Goal: Transaction & Acquisition: Subscribe to service/newsletter

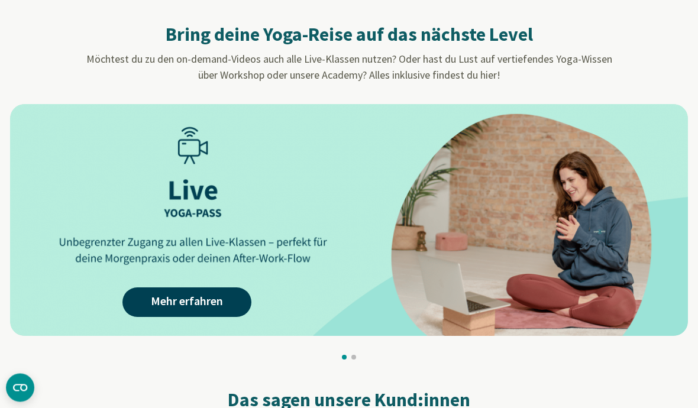
scroll to position [1080, 0]
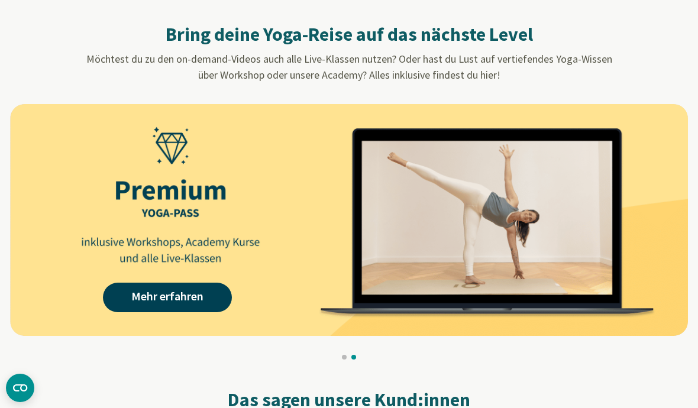
click at [133, 295] on link "Mehr erfahren" at bounding box center [167, 298] width 129 height 30
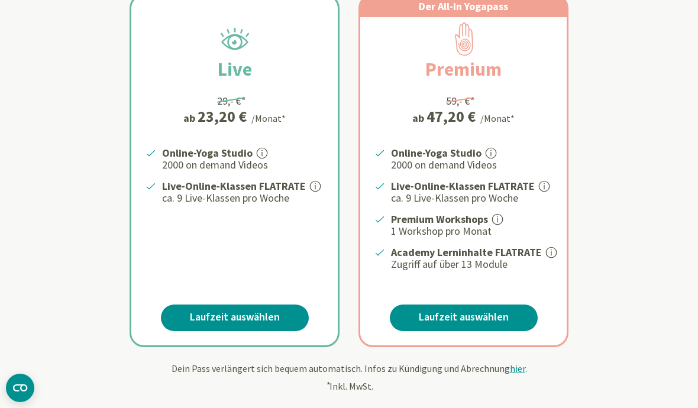
scroll to position [256, 0]
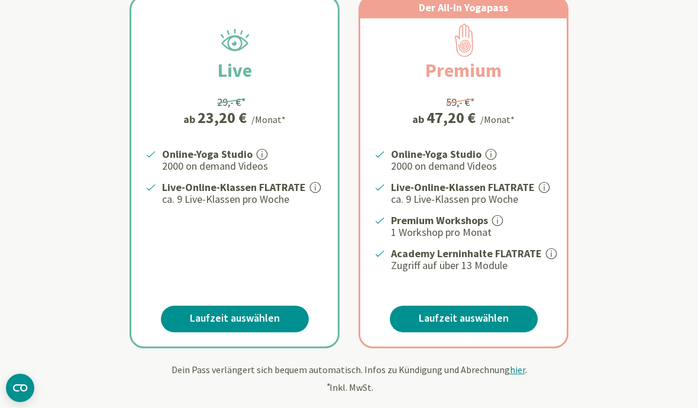
click at [511, 322] on link "Laufzeit auswählen" at bounding box center [464, 319] width 148 height 27
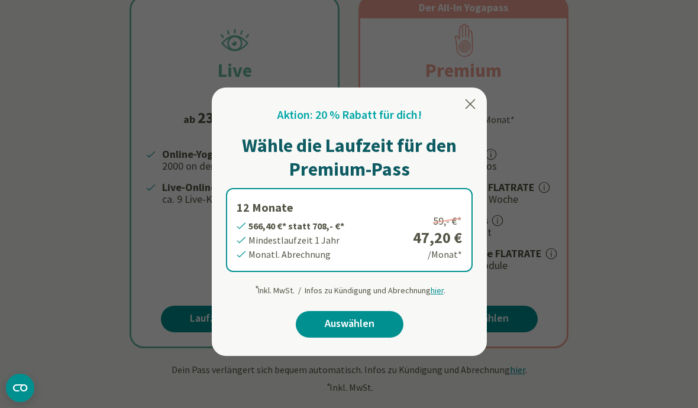
click at [472, 102] on icon at bounding box center [471, 103] width 10 height 9
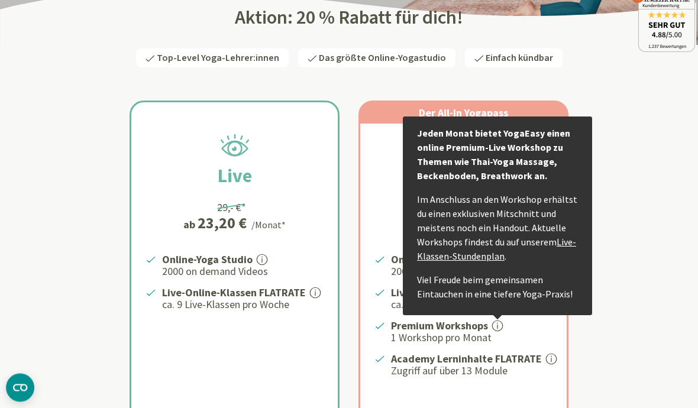
scroll to position [151, 0]
click at [629, 269] on div "Live 29,- €* ab 23,20 € /Monat* Online-Yoga Studio 2000 on demand Videos Live-O…" at bounding box center [349, 263] width 692 height 382
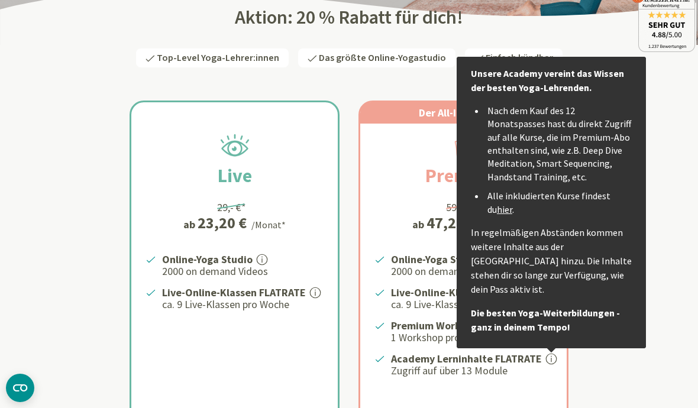
click at [658, 218] on div "Live 29,- €* ab 23,20 € /Monat* Online-Yoga Studio 2000 on demand Videos Live-O…" at bounding box center [349, 263] width 692 height 382
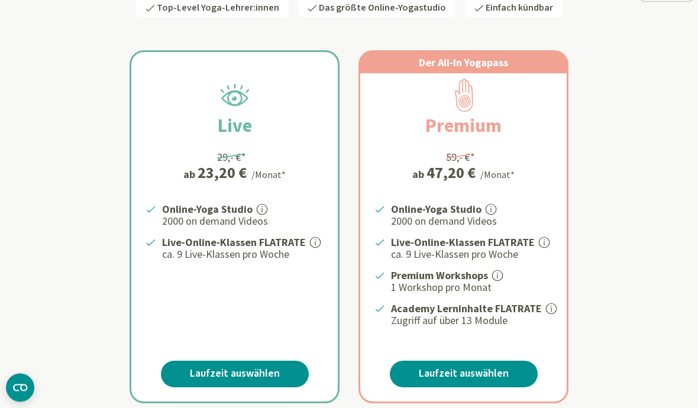
scroll to position [201, 0]
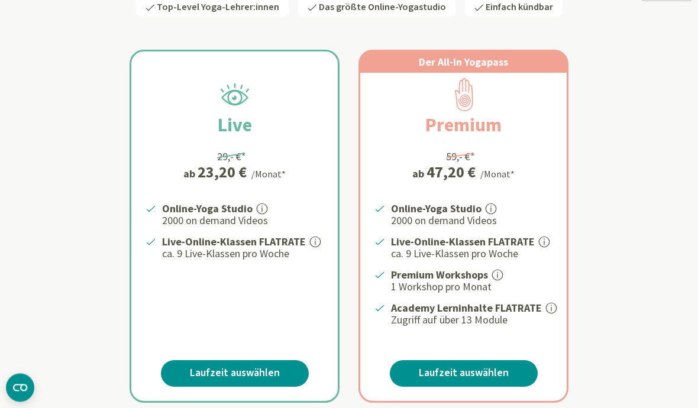
click at [507, 367] on link "Laufzeit auswählen" at bounding box center [464, 374] width 148 height 27
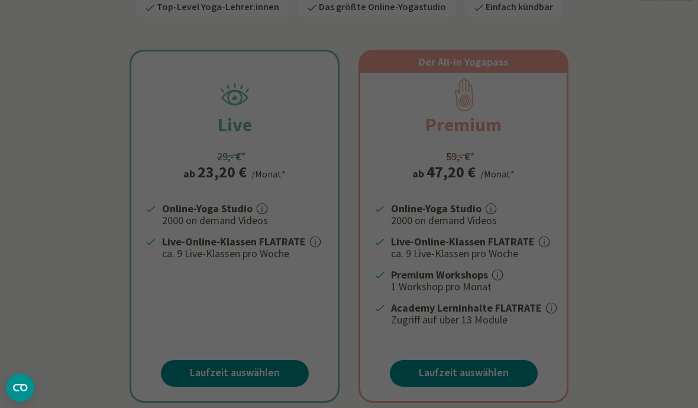
scroll to position [202, 0]
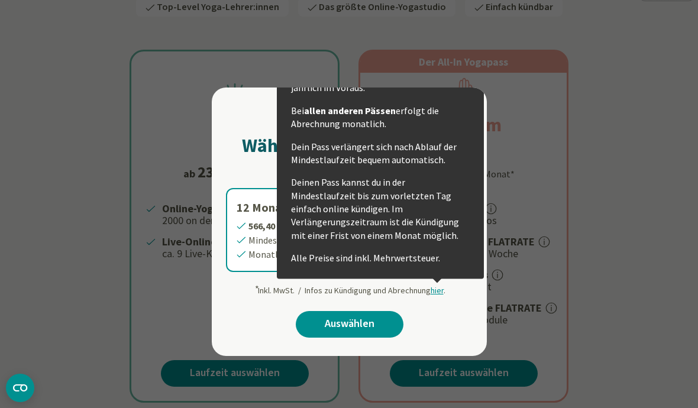
click at [435, 291] on span "hier" at bounding box center [437, 290] width 13 height 11
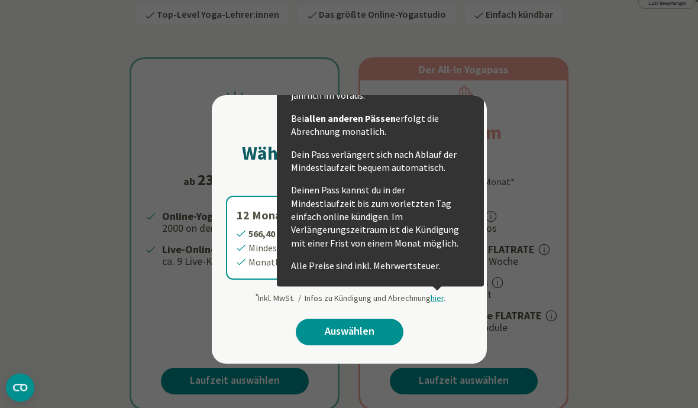
scroll to position [194, 0]
click at [586, 140] on div at bounding box center [349, 204] width 698 height 408
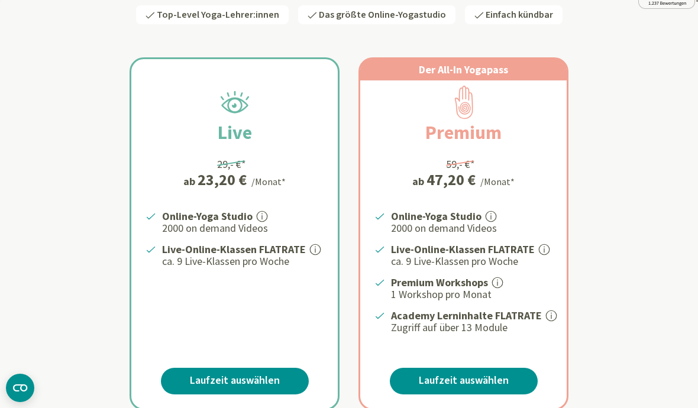
click at [277, 385] on link "Laufzeit auswählen" at bounding box center [235, 381] width 148 height 27
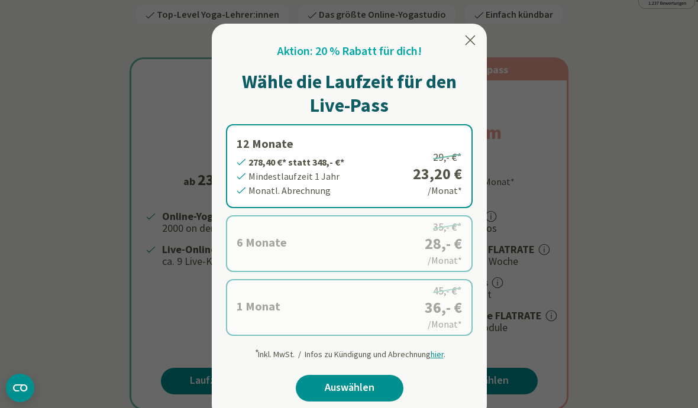
click at [469, 46] on icon at bounding box center [470, 40] width 14 height 14
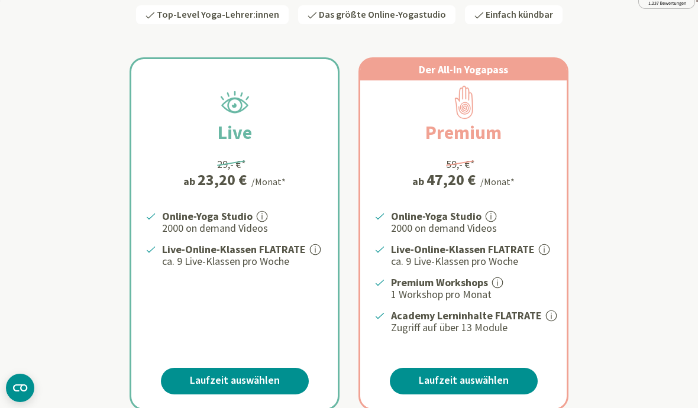
click at [462, 376] on link "Laufzeit auswählen" at bounding box center [464, 381] width 148 height 27
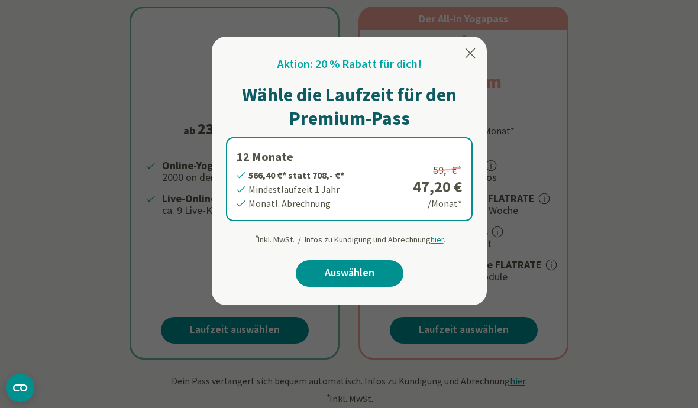
scroll to position [215, 0]
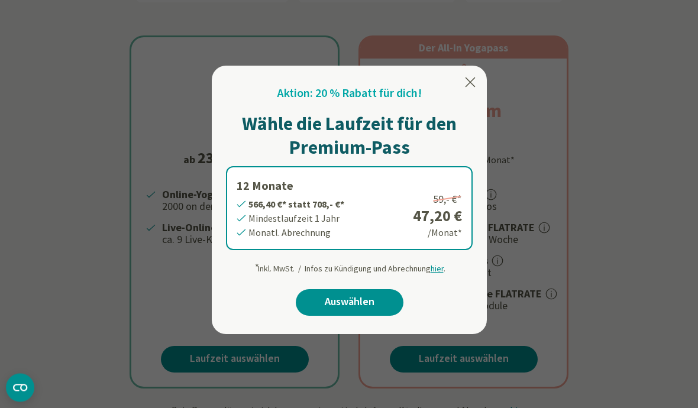
click at [596, 190] on div at bounding box center [349, 204] width 698 height 408
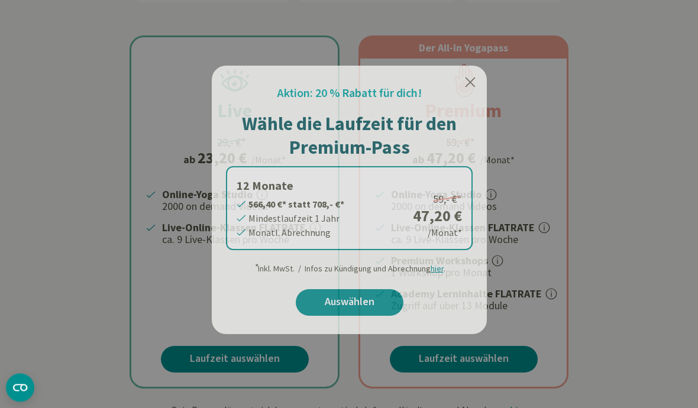
scroll to position [216, 0]
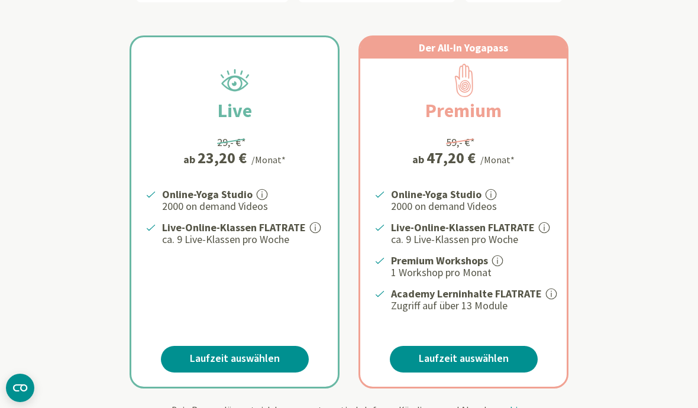
click at [265, 354] on link "Laufzeit auswählen" at bounding box center [235, 359] width 148 height 27
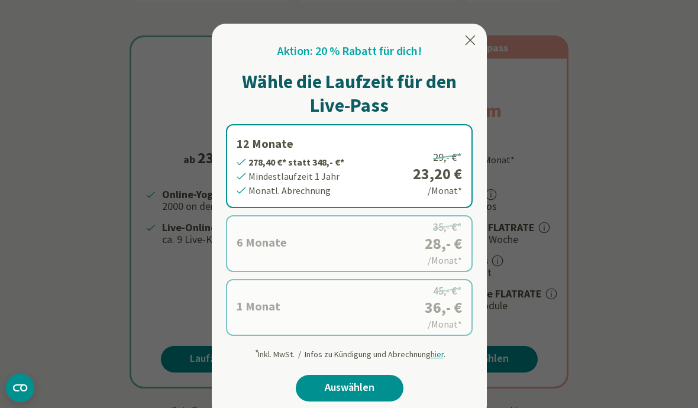
click at [477, 37] on icon at bounding box center [470, 40] width 14 height 14
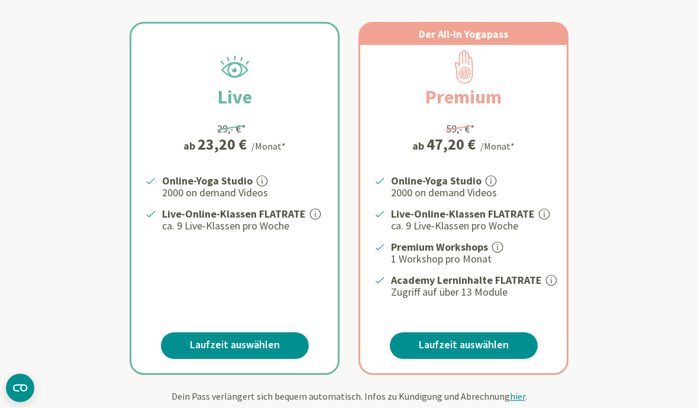
scroll to position [229, 0]
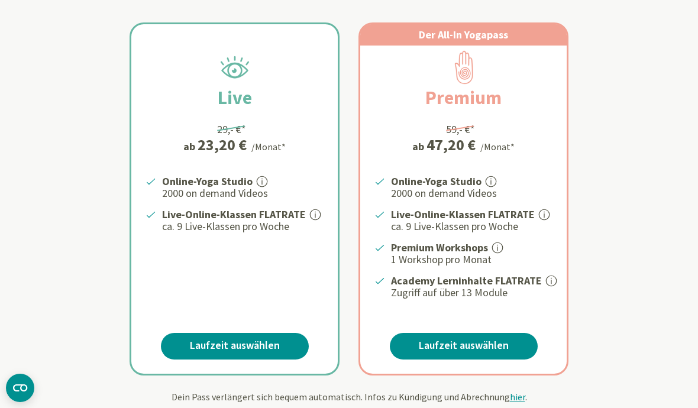
click at [480, 338] on link "Laufzeit auswählen" at bounding box center [464, 346] width 148 height 27
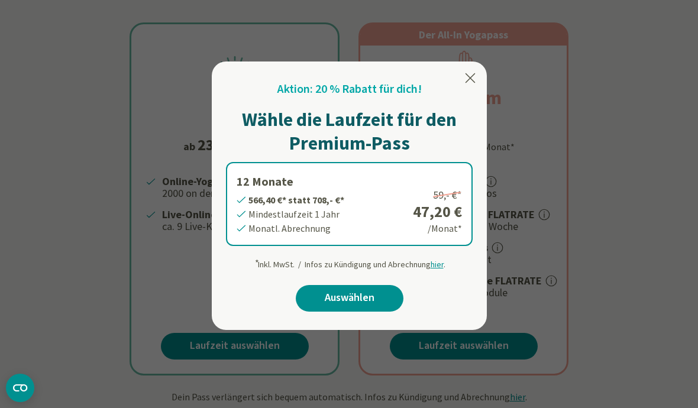
click at [470, 79] on icon at bounding box center [471, 77] width 10 height 9
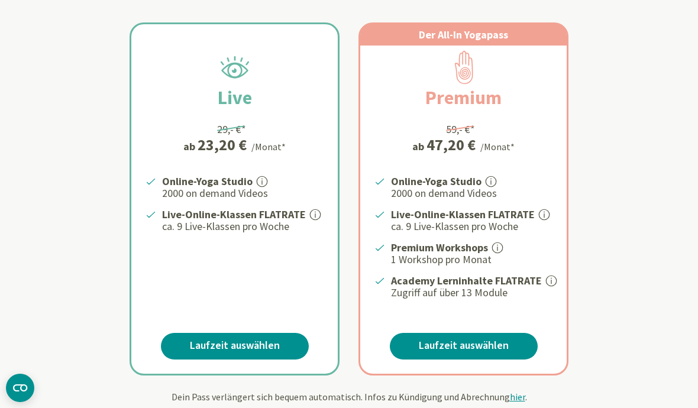
click at [261, 266] on div "Online-Yoga Studio 2000 on demand Videos Live-Online-Klassen FLATRATE ca. 9 Liv…" at bounding box center [234, 236] width 206 height 127
click at [253, 337] on link "Laufzeit auswählen" at bounding box center [235, 346] width 148 height 27
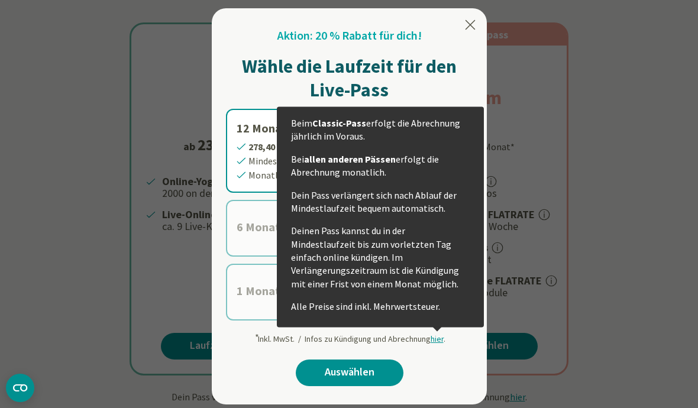
click at [438, 340] on span "hier" at bounding box center [437, 339] width 13 height 11
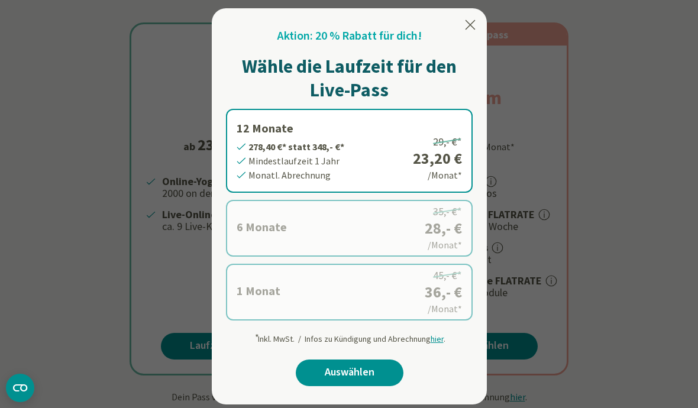
click at [553, 123] on div at bounding box center [349, 204] width 698 height 408
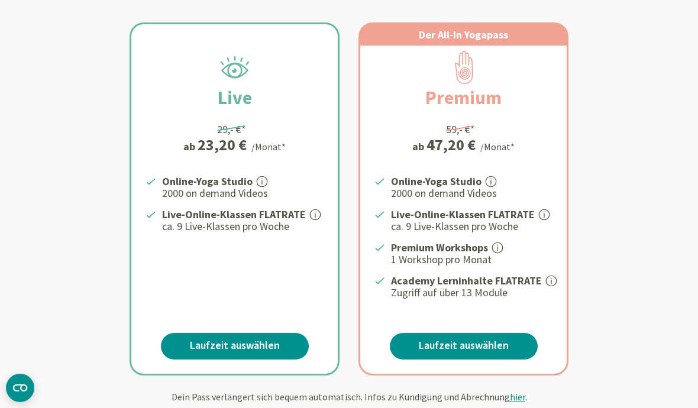
click at [270, 341] on link "Laufzeit auswählen" at bounding box center [235, 346] width 148 height 27
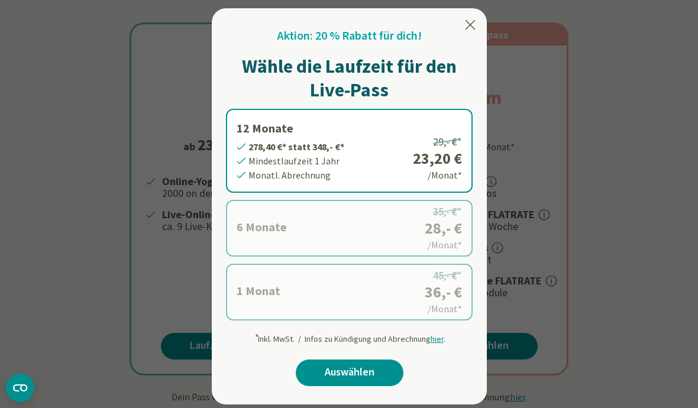
click at [379, 231] on label "6 Monate 168,- €* statt 210,- €* Mindestlaufzeit 6 Monate Monatl. Abrechnung 35…" at bounding box center [349, 228] width 247 height 57
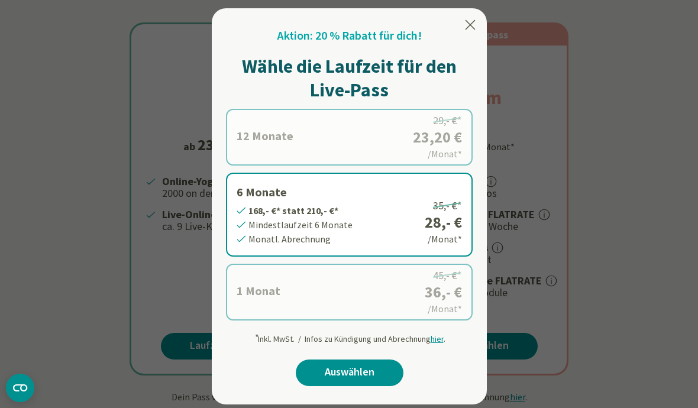
click at [331, 304] on label "1 Monat 36,- €* statt 45,- €* Mindestlaufzeit 1 Monat Monatl. Abrechnung 45,- €…" at bounding box center [349, 292] width 247 height 57
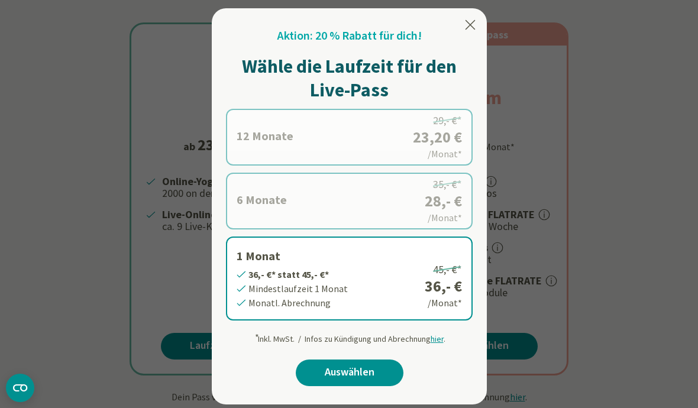
click at [370, 201] on label "6 Monate 168,- €* statt 210,- €* Mindestlaufzeit 6 Monate Monatl. Abrechnung 35…" at bounding box center [349, 201] width 247 height 57
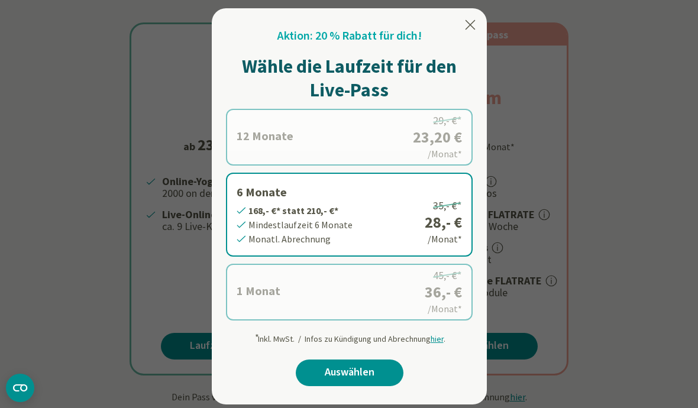
click at [412, 145] on label "12 Monate 278,40 €* statt 348,- €* Mindestlaufzeit 1 Jahr Monatl. Abrechnung 29…" at bounding box center [349, 137] width 247 height 57
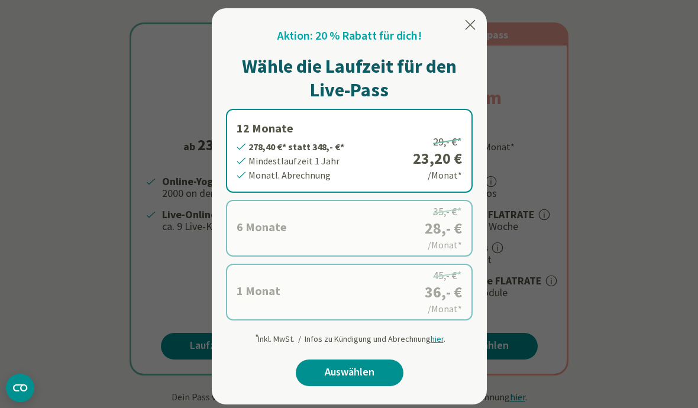
click at [470, 24] on icon at bounding box center [471, 24] width 10 height 9
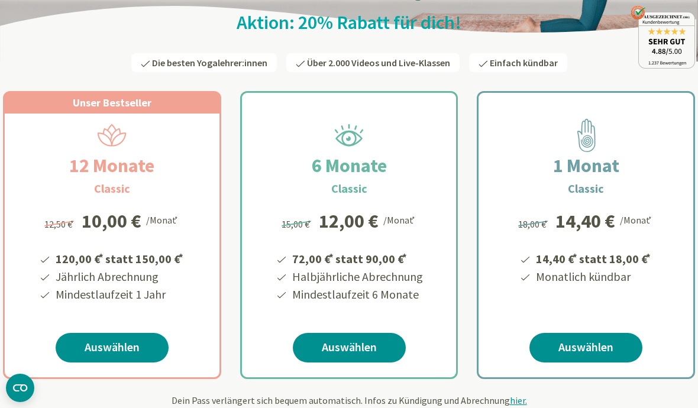
scroll to position [135, 0]
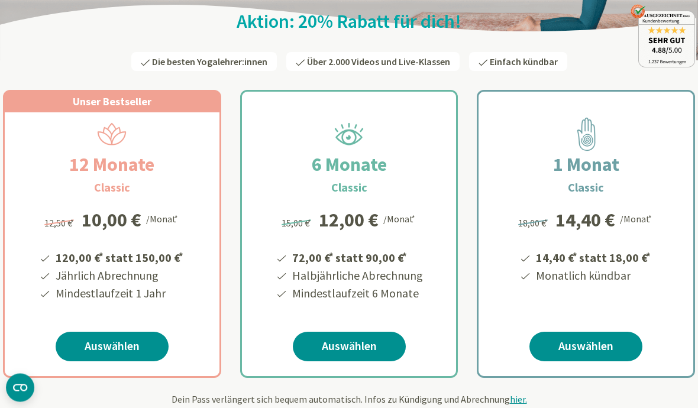
click at [146, 343] on link "Auswählen" at bounding box center [112, 347] width 113 height 30
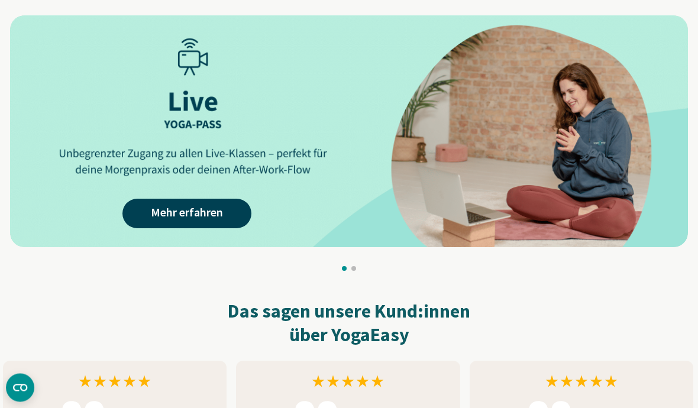
scroll to position [1169, 0]
click at [150, 222] on link "Mehr erfahren" at bounding box center [186, 214] width 129 height 30
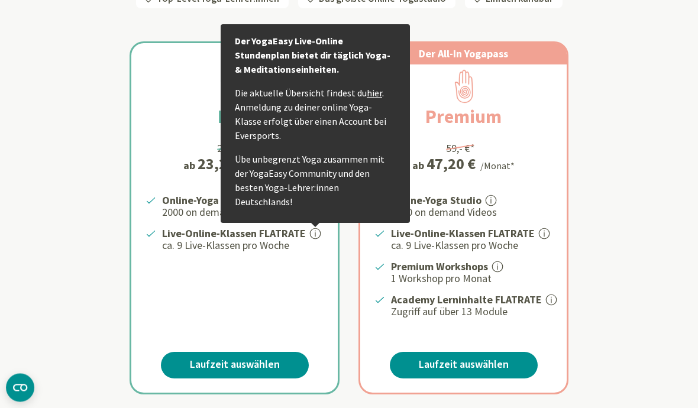
scroll to position [210, 0]
click at [613, 139] on div "Live 29,- €* ab 23,20 € /Monat* Online-Yoga Studio 2000 on demand Videos Live-O…" at bounding box center [349, 204] width 692 height 382
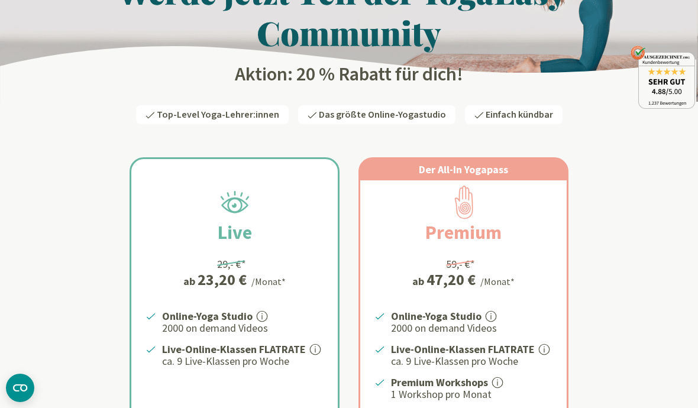
scroll to position [146, 0]
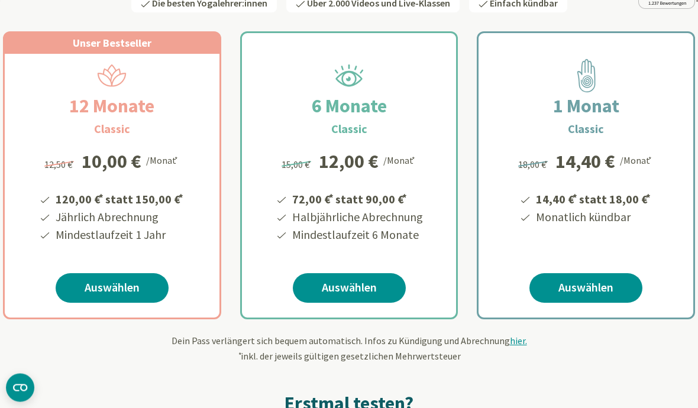
scroll to position [189, 0]
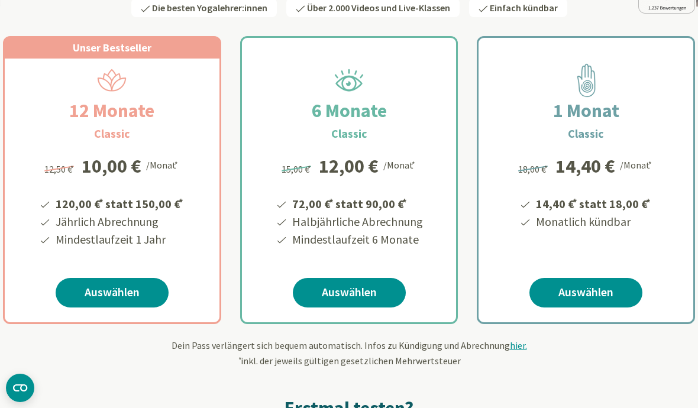
click at [576, 296] on link "Auswählen" at bounding box center [585, 293] width 113 height 30
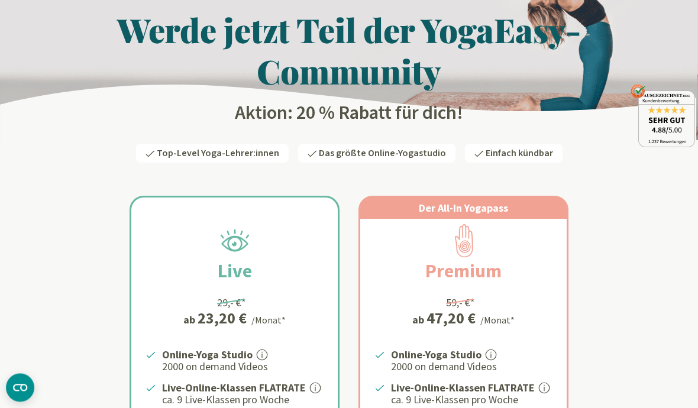
scroll to position [152, 0]
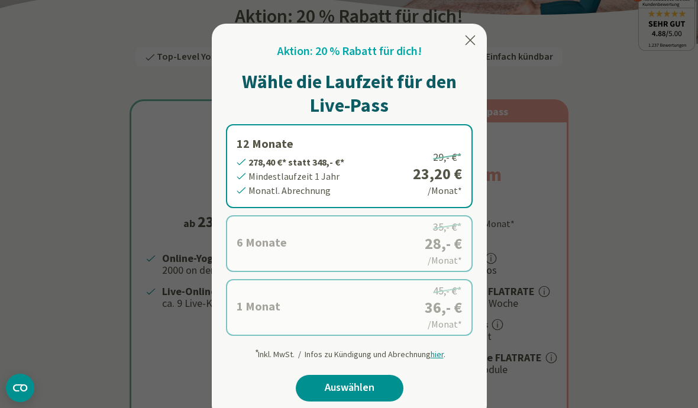
click at [441, 251] on label "6 Monate 168,- €* statt 210,- €* Mindestlaufzeit 6 Monate Monatl. Abrechnung 35…" at bounding box center [349, 243] width 247 height 57
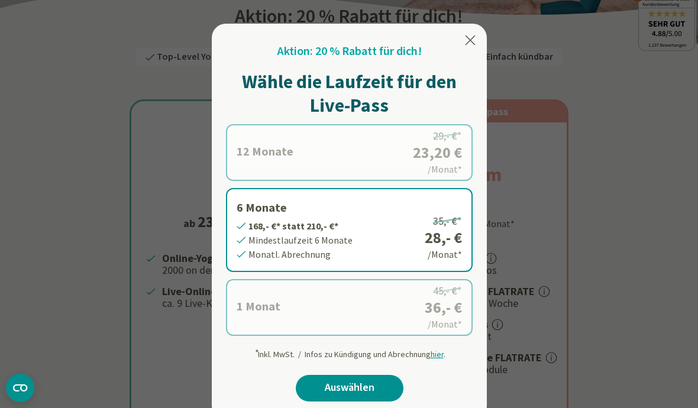
click at [425, 319] on label "1 Monat 36,- €* statt 45,- €* Mindestlaufzeit 1 Monat Monatl. Abrechnung 45,- €…" at bounding box center [349, 307] width 247 height 57
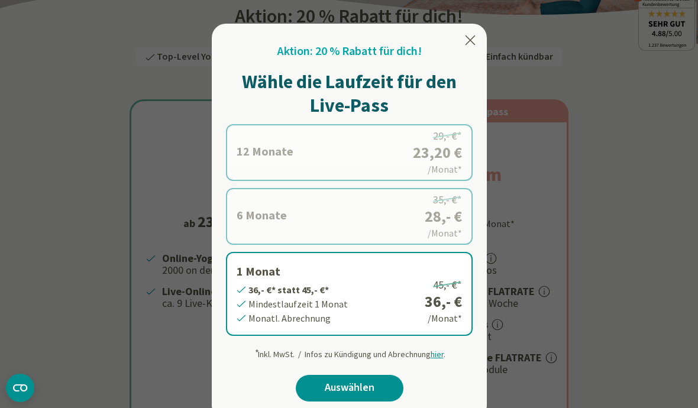
click at [451, 219] on label "6 Monate 168,- €* statt 210,- €* Mindestlaufzeit 6 Monate Monatl. Abrechnung 35…" at bounding box center [349, 216] width 247 height 57
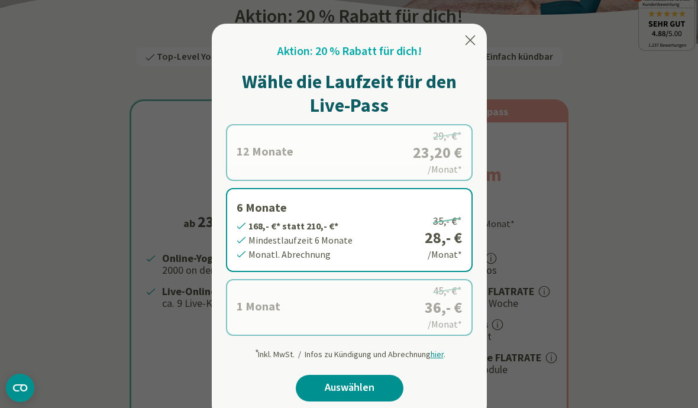
click at [473, 38] on icon at bounding box center [471, 39] width 10 height 9
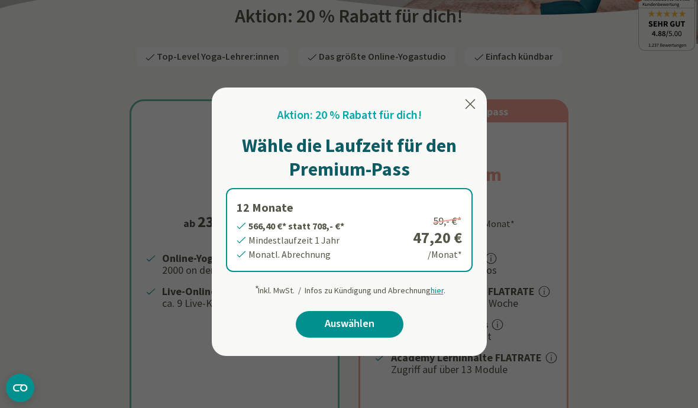
click at [470, 106] on icon at bounding box center [470, 104] width 14 height 14
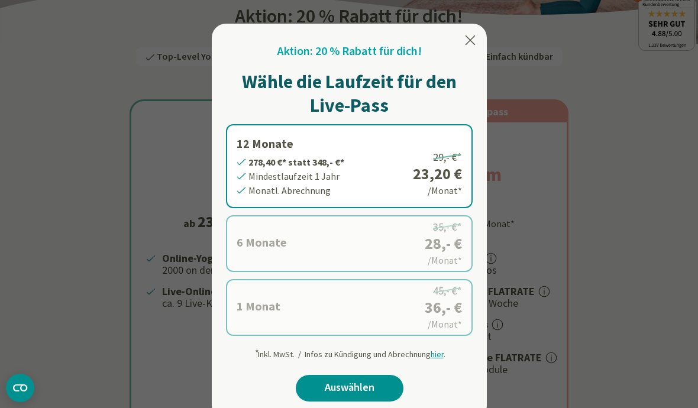
click at [472, 40] on icon at bounding box center [470, 40] width 14 height 14
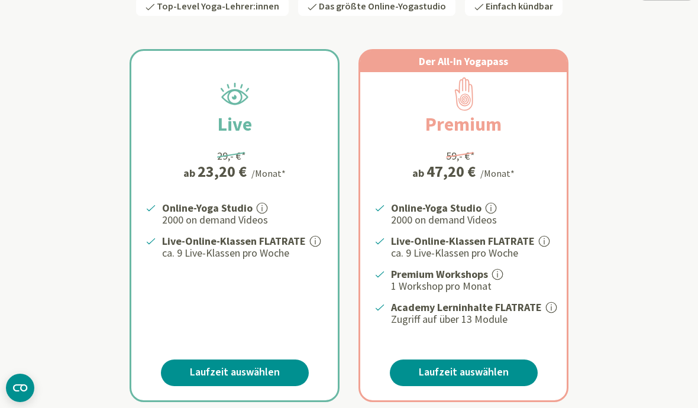
scroll to position [204, 0]
